Goal: Task Accomplishment & Management: Use online tool/utility

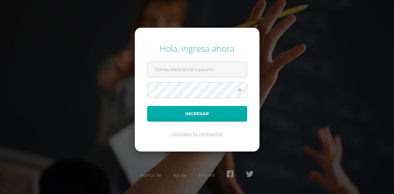
type input "[PERSON_NAME][EMAIL_ADDRESS][DOMAIN_NAME]"
click at [221, 117] on button "Ingresar" at bounding box center [197, 114] width 100 height 16
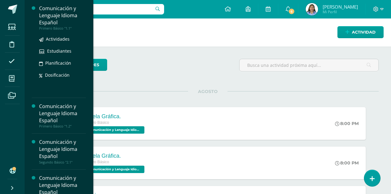
click at [60, 16] on div "Comunicación y Lenguaje Idioma Español" at bounding box center [62, 15] width 47 height 21
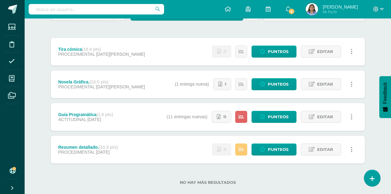
scroll to position [74, 0]
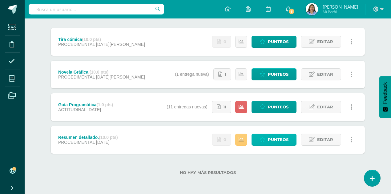
click at [282, 137] on span "Punteos" at bounding box center [278, 139] width 21 height 11
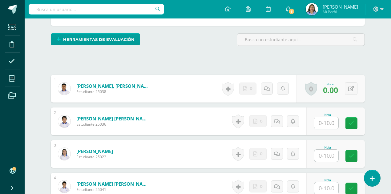
scroll to position [185, 0]
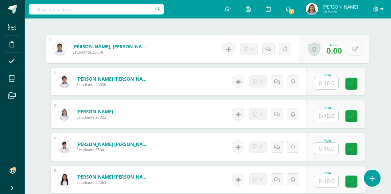
click at [354, 49] on button at bounding box center [355, 48] width 13 height 13
type input "10"
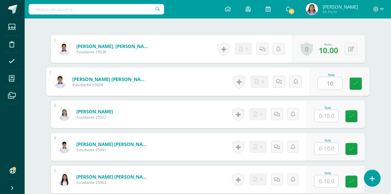
type input "10"
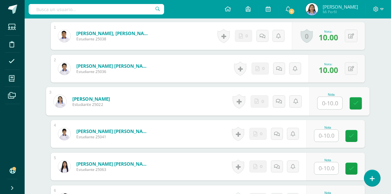
scroll to position [205, 0]
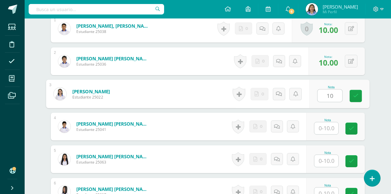
type input "10"
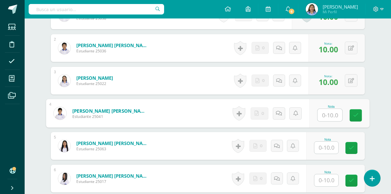
scroll to position [225, 0]
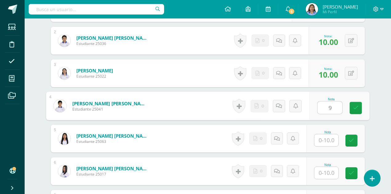
type input "9"
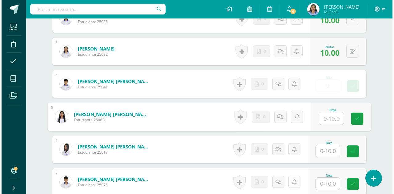
scroll to position [266, 0]
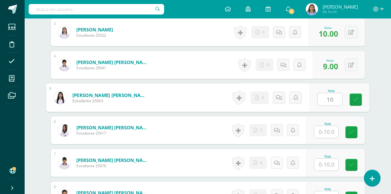
type input "10"
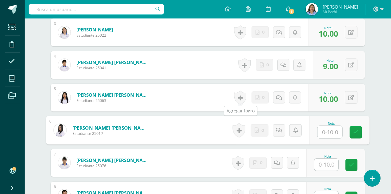
click at [240, 97] on link at bounding box center [240, 97] width 12 height 14
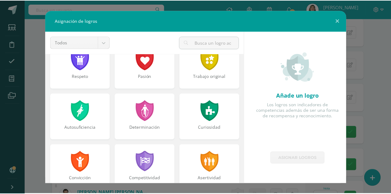
scroll to position [123, 0]
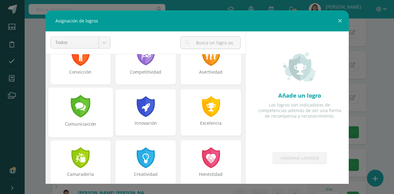
click at [94, 109] on div "Comunicación" at bounding box center [80, 112] width 65 height 50
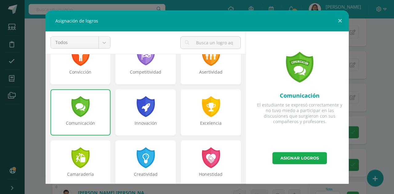
click at [307, 155] on link "Asignar logros" at bounding box center [299, 158] width 54 height 12
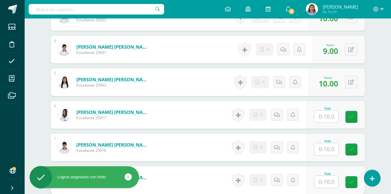
scroll to position [328, 0]
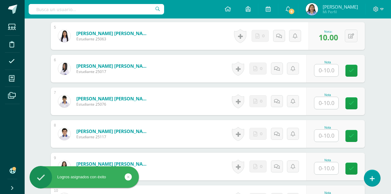
click at [324, 67] on input "text" at bounding box center [326, 70] width 24 height 12
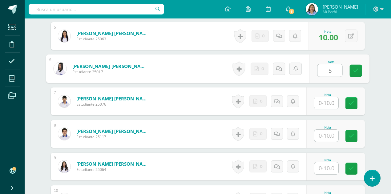
type input "5"
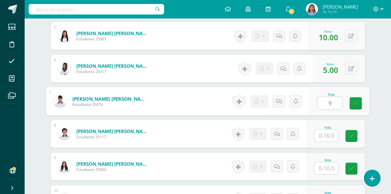
type input "9"
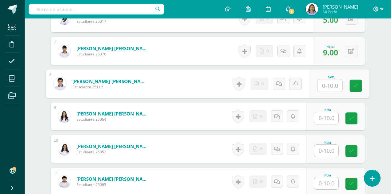
scroll to position [389, 0]
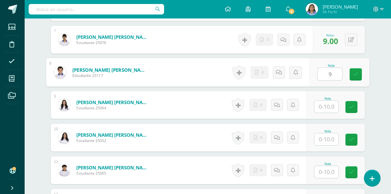
type input "9"
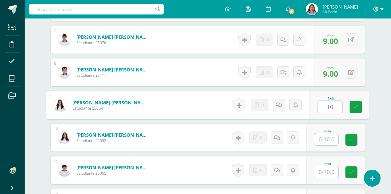
type input "10"
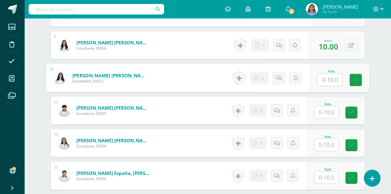
scroll to position [451, 0]
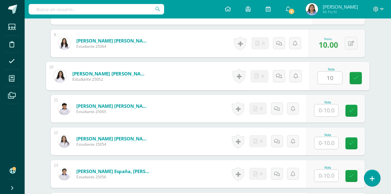
type input "10"
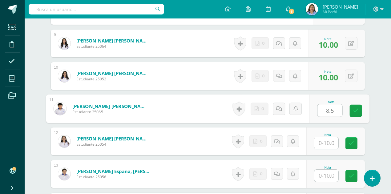
type input "8.5"
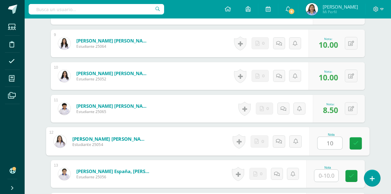
type input "10"
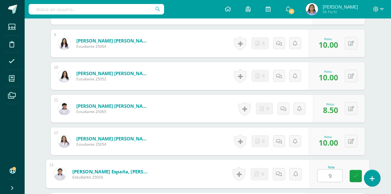
type input "9"
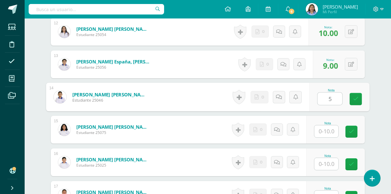
type input "5"
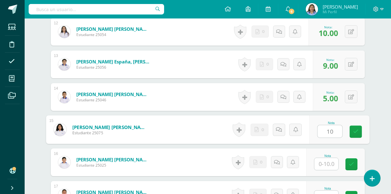
type input "10"
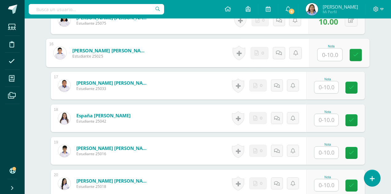
scroll to position [683, 0]
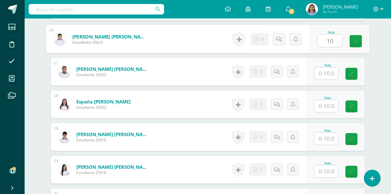
type input "10"
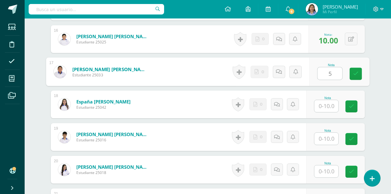
type input "5"
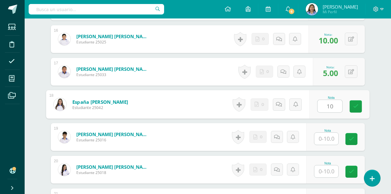
type input "10"
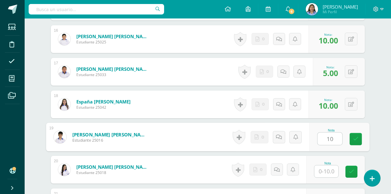
type input "10"
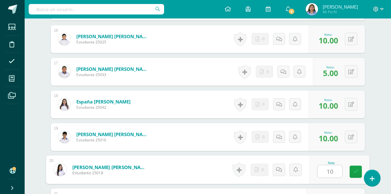
type input "10"
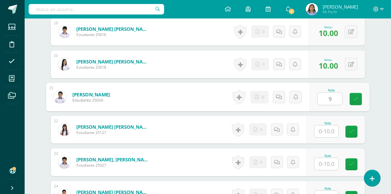
type input "9"
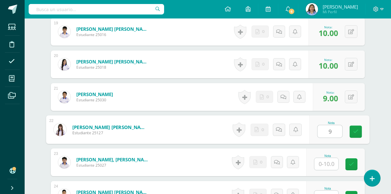
type input "9"
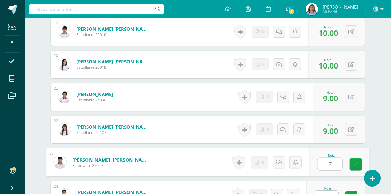
type input "7"
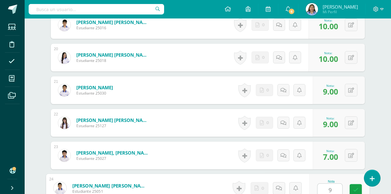
type input "9"
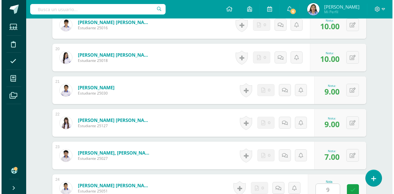
scroll to position [919, 0]
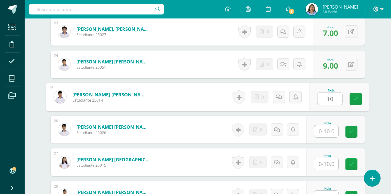
type input "10"
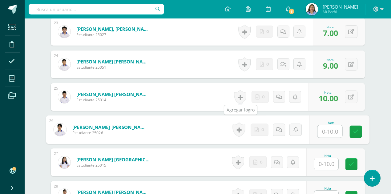
click at [241, 95] on link at bounding box center [240, 97] width 12 height 14
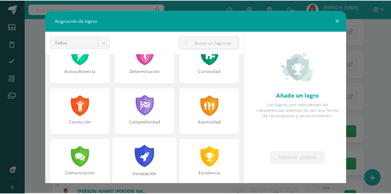
scroll to position [82, 0]
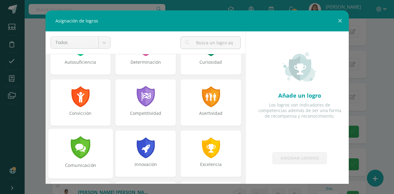
click at [77, 147] on div at bounding box center [80, 147] width 21 height 22
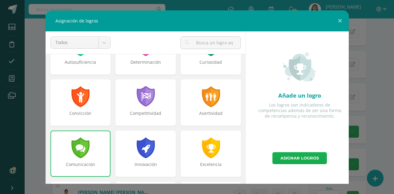
click at [314, 161] on link "Asignar logros" at bounding box center [299, 158] width 54 height 12
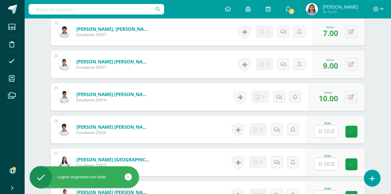
click at [325, 130] on input "text" at bounding box center [326, 131] width 24 height 12
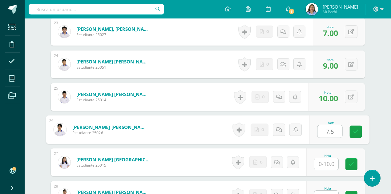
type input "7.5"
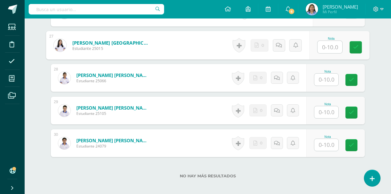
scroll to position [1042, 0]
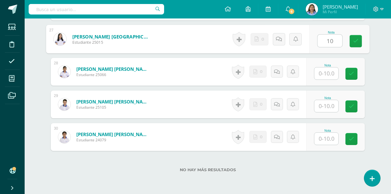
type input "10"
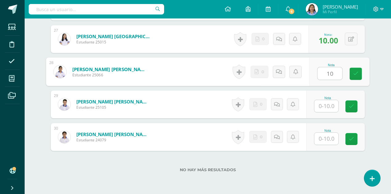
type input "10"
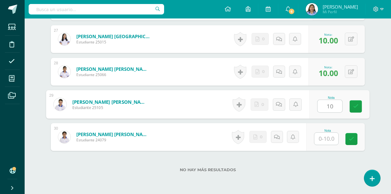
type input "10"
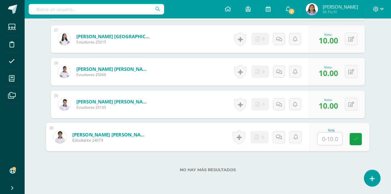
type input "0"
click at [357, 140] on icon at bounding box center [356, 138] width 6 height 5
click at [287, 136] on link at bounding box center [285, 137] width 12 height 12
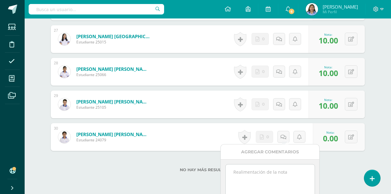
click at [272, 171] on textarea at bounding box center [269, 179] width 89 height 31
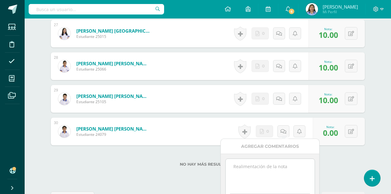
scroll to position [1090, 0]
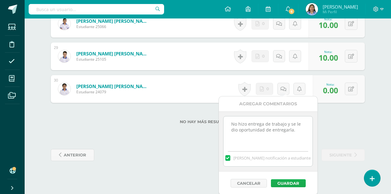
type textarea "No hizo entrega de trabajo y se le dio oportunidad de entregarla."
click at [295, 181] on button "Guardar" at bounding box center [288, 183] width 35 height 8
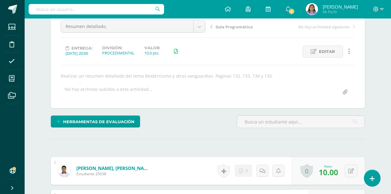
scroll to position [0, 0]
